Goal: Subscribe to service/newsletter

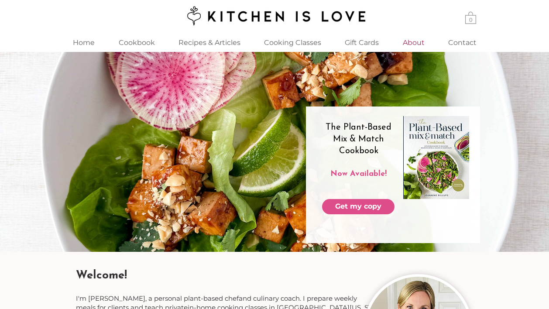
click at [407, 43] on p "About" at bounding box center [413, 42] width 31 height 19
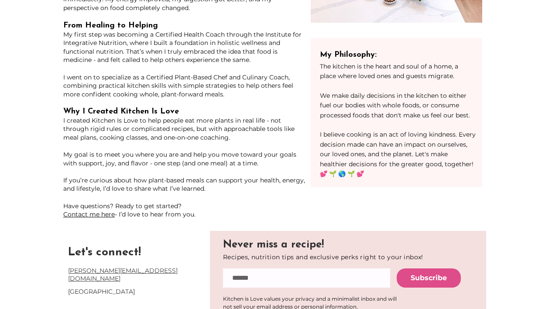
scroll to position [234, 0]
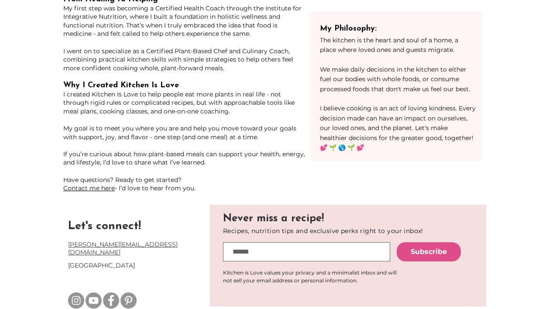
click at [259, 256] on input "email" at bounding box center [306, 251] width 167 height 19
type input "**********"
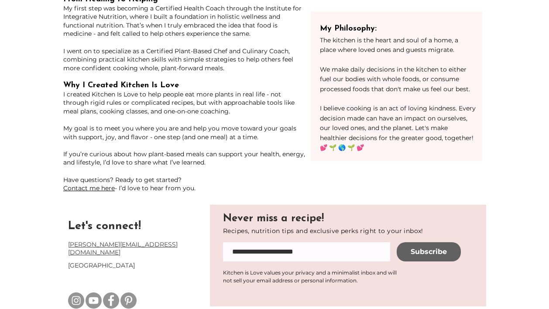
click at [431, 250] on span "Subscribe" at bounding box center [429, 252] width 36 height 10
click at [73, 292] on img "Instagram" at bounding box center [76, 300] width 16 height 16
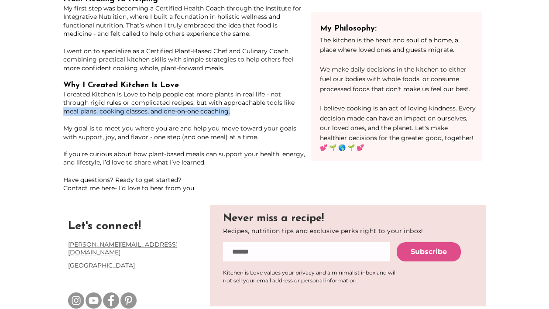
drag, startPoint x: 198, startPoint y: 110, endPoint x: 267, endPoint y: 104, distance: 69.2
click at [267, 104] on p "Why I Created Kitchen Is Love I created Kitchen Is Love to help people eat more…" at bounding box center [184, 102] width 243 height 43
copy span "meal plans, cooking classes, and one-on-one coaching."
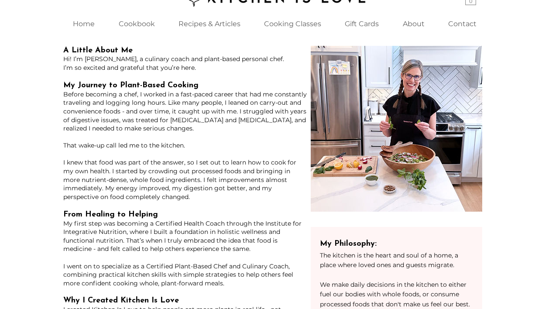
scroll to position [0, 0]
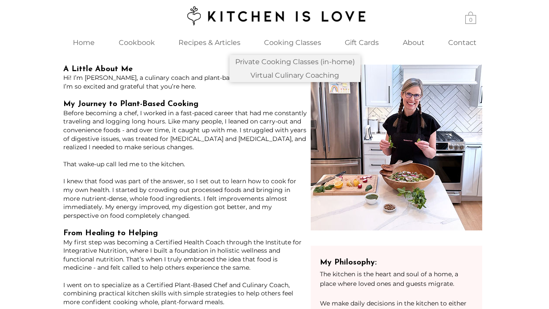
click at [282, 42] on p "Cooking Classes" at bounding box center [293, 42] width 66 height 19
click at [277, 42] on p "Cooking Classes" at bounding box center [293, 42] width 66 height 19
click at [284, 43] on p "Cooking Classes" at bounding box center [293, 42] width 66 height 19
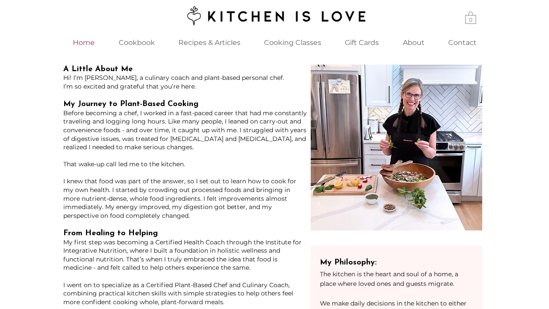
click at [85, 42] on p "Home" at bounding box center [84, 42] width 31 height 19
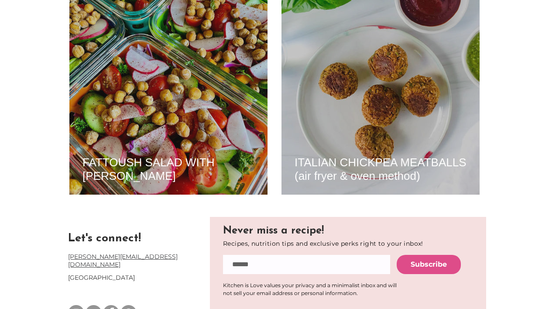
scroll to position [2037, 0]
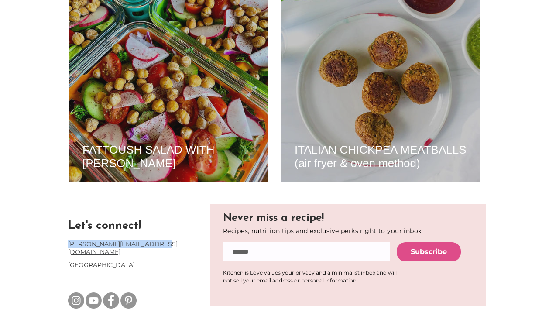
drag, startPoint x: 161, startPoint y: 244, endPoint x: 58, endPoint y: 242, distance: 102.1
click at [58, 242] on div "Let's connect! [PERSON_NAME][EMAIL_ADDRESS][DOMAIN_NAME] [GEOGRAPHIC_DATA] Neve…" at bounding box center [274, 259] width 549 height 115
copy link "[PERSON_NAME][EMAIL_ADDRESS][DOMAIN_NAME]"
